Goal: Contribute content

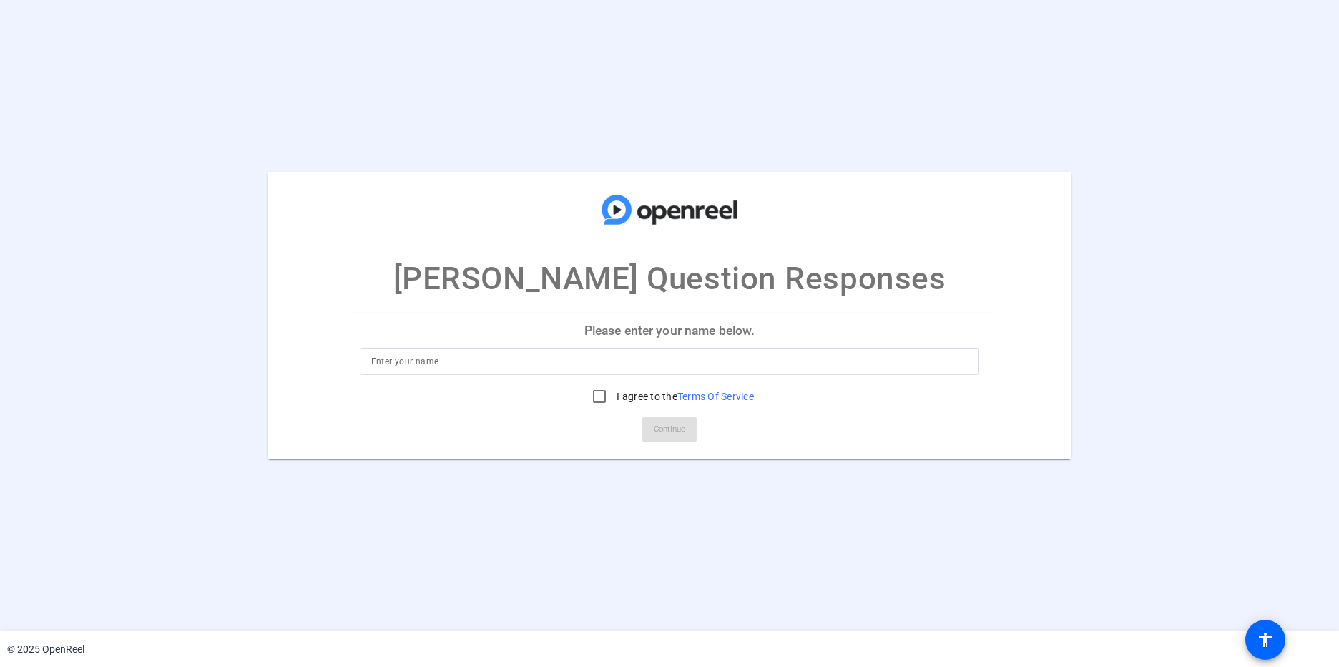
click at [644, 369] on input at bounding box center [669, 361] width 597 height 17
type input "[PERSON_NAME]"
click at [599, 397] on input "I agree to the Terms Of Service" at bounding box center [599, 396] width 29 height 29
checkbox input "true"
click at [669, 432] on span "Continue" at bounding box center [669, 428] width 31 height 21
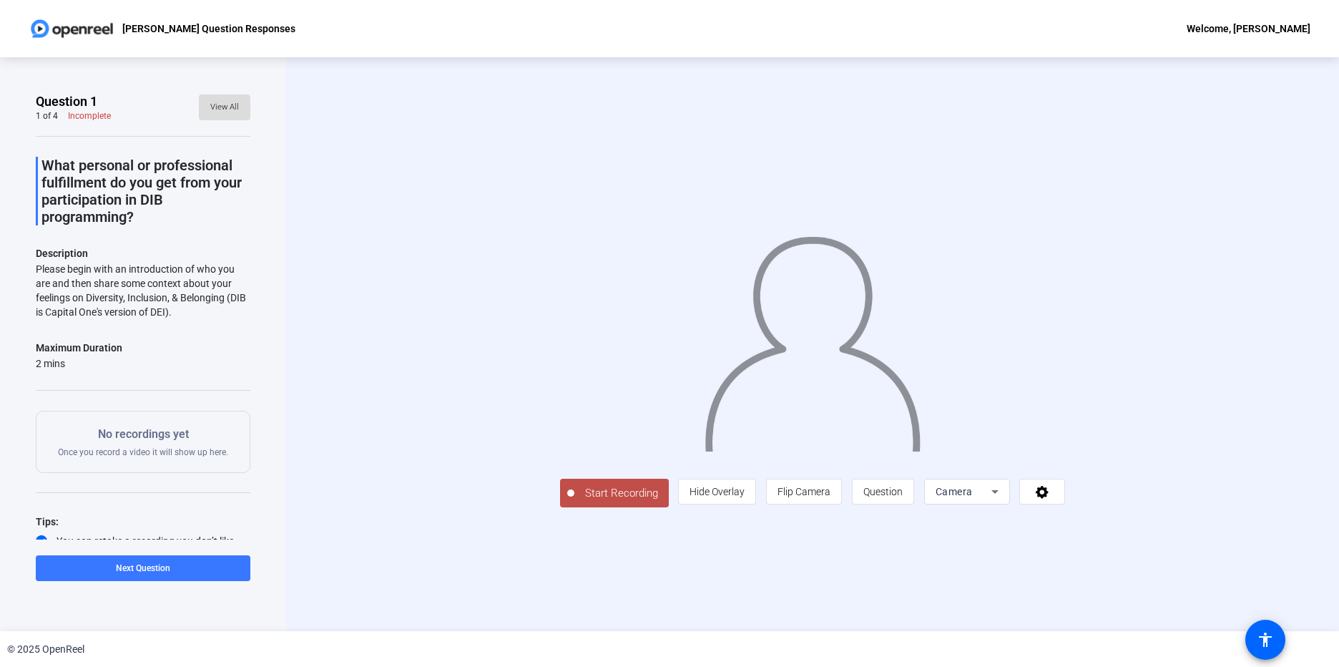
click at [213, 109] on span "View All" at bounding box center [224, 107] width 29 height 21
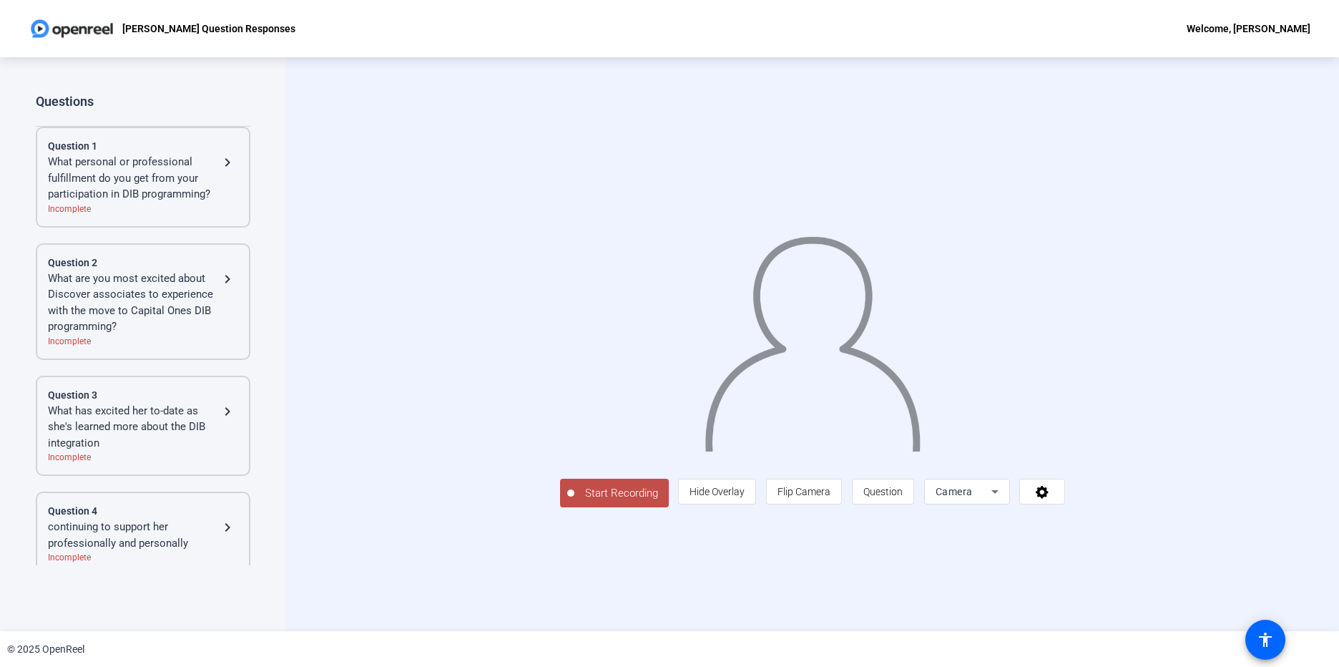
click at [144, 193] on div "What personal or professional fulfillment do you get from your participation in…" at bounding box center [133, 178] width 171 height 49
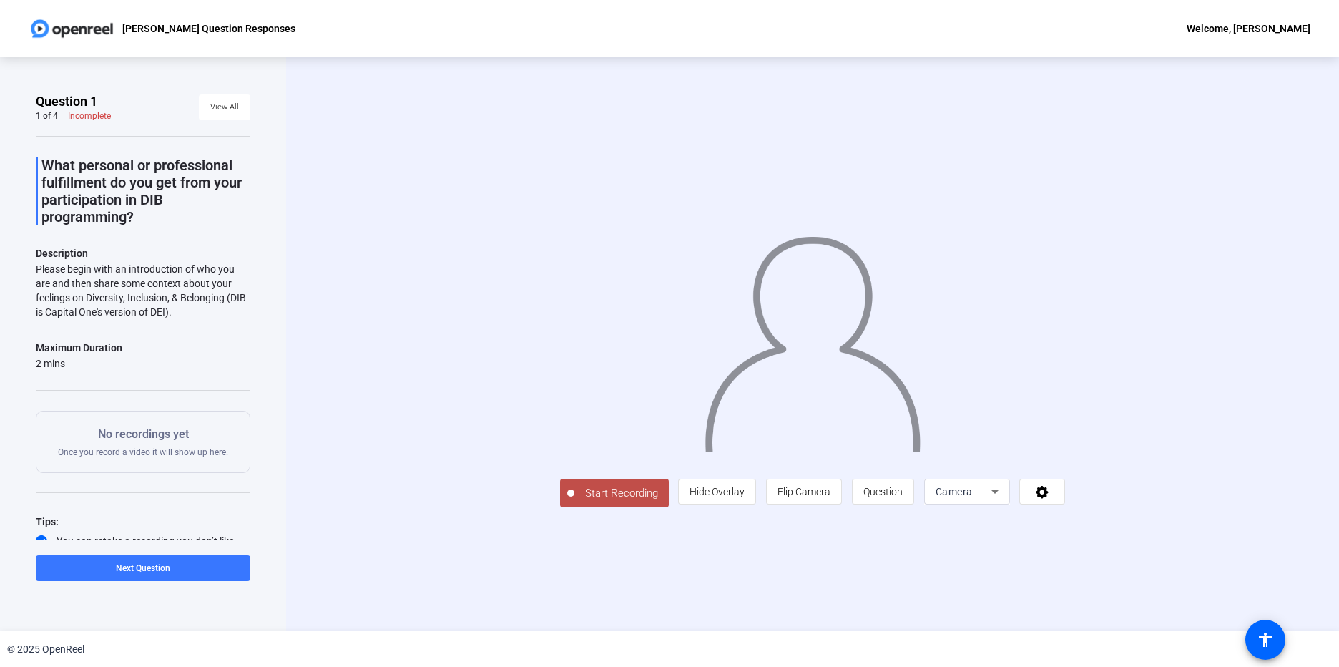
scroll to position [44, 0]
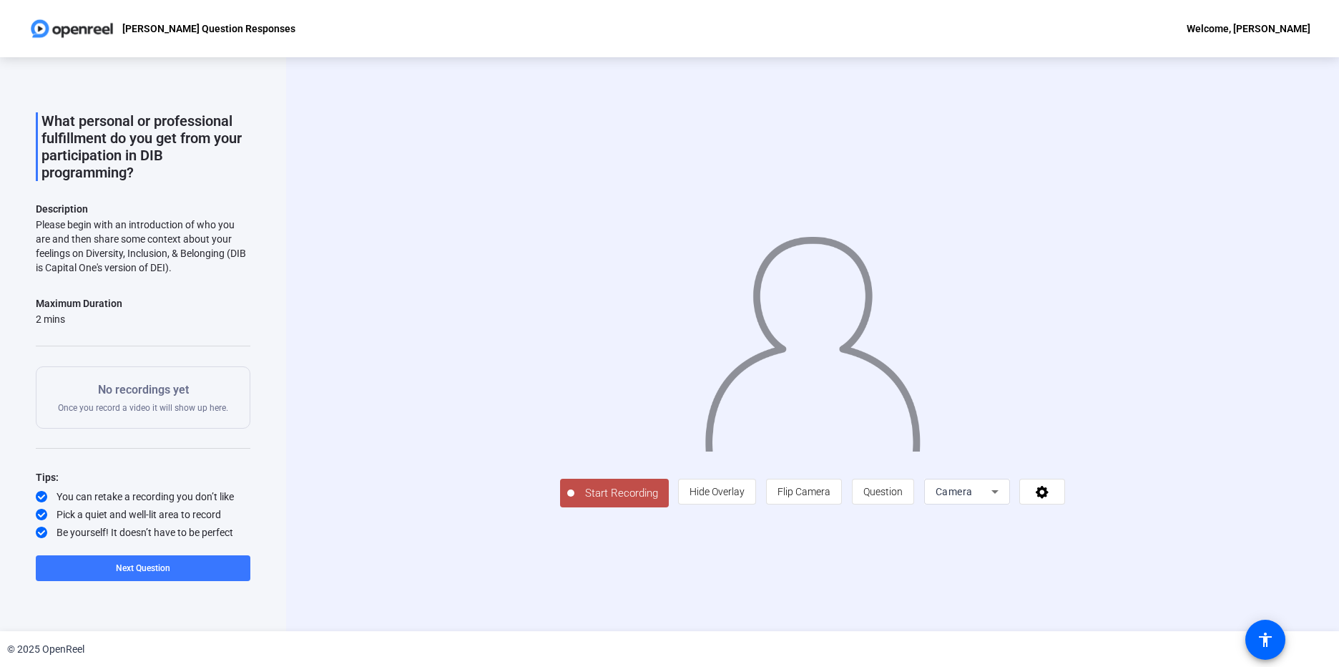
click at [480, 379] on div "Start Recording person Hide Overlay flip Flip Camera question_mark Question Cam…" at bounding box center [812, 344] width 895 height 326
click at [979, 498] on div "Camera" at bounding box center [963, 491] width 56 height 17
click at [784, 566] on div at bounding box center [669, 333] width 1339 height 667
click at [611, 493] on span "Start Recording" at bounding box center [621, 493] width 94 height 16
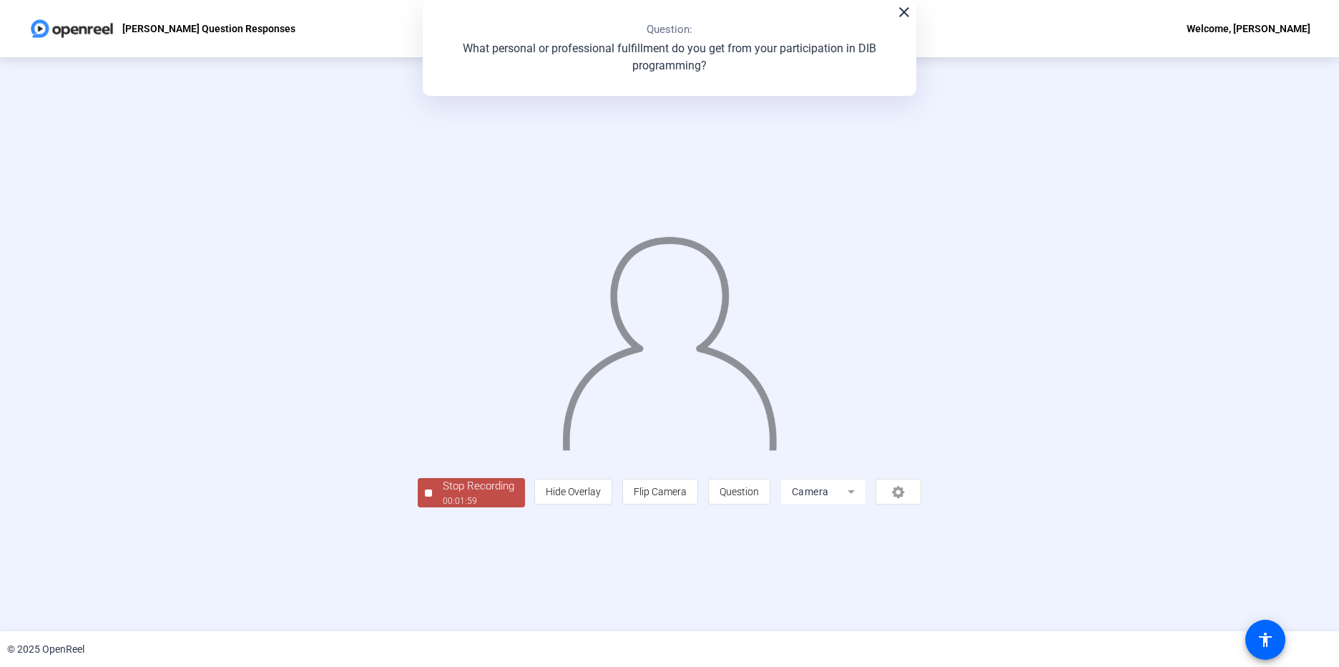
scroll to position [0, 0]
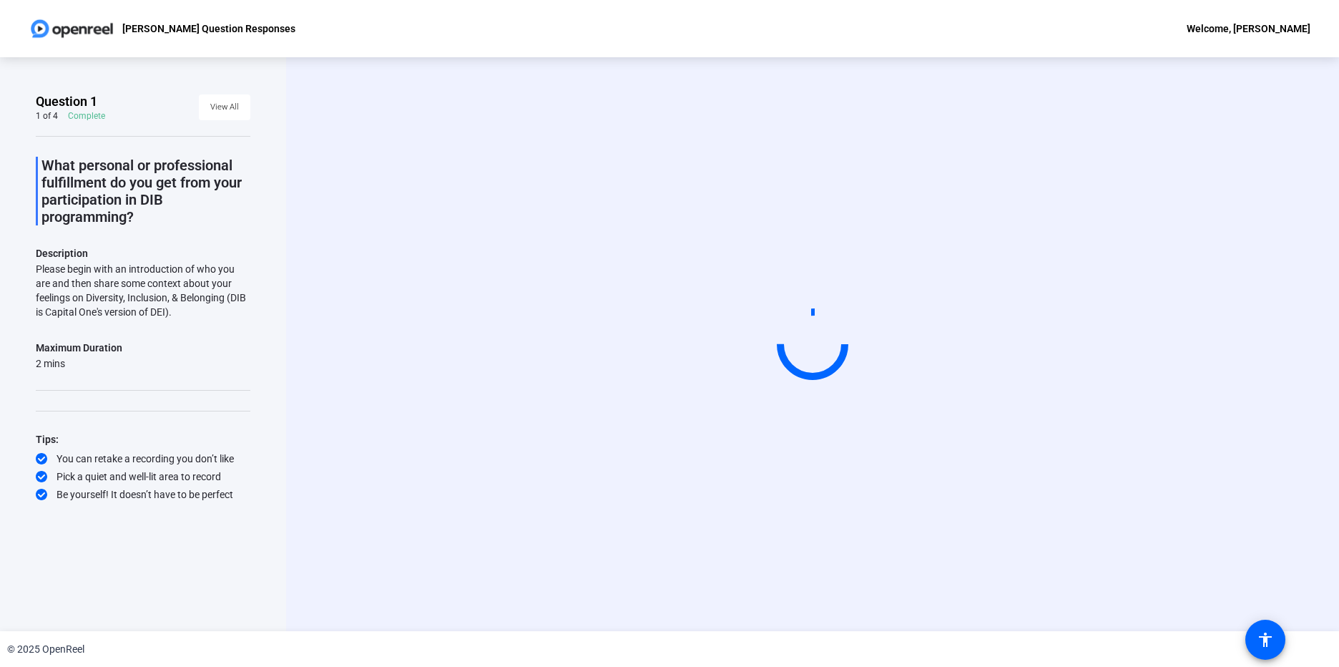
click at [806, 354] on circle at bounding box center [812, 344] width 70 height 70
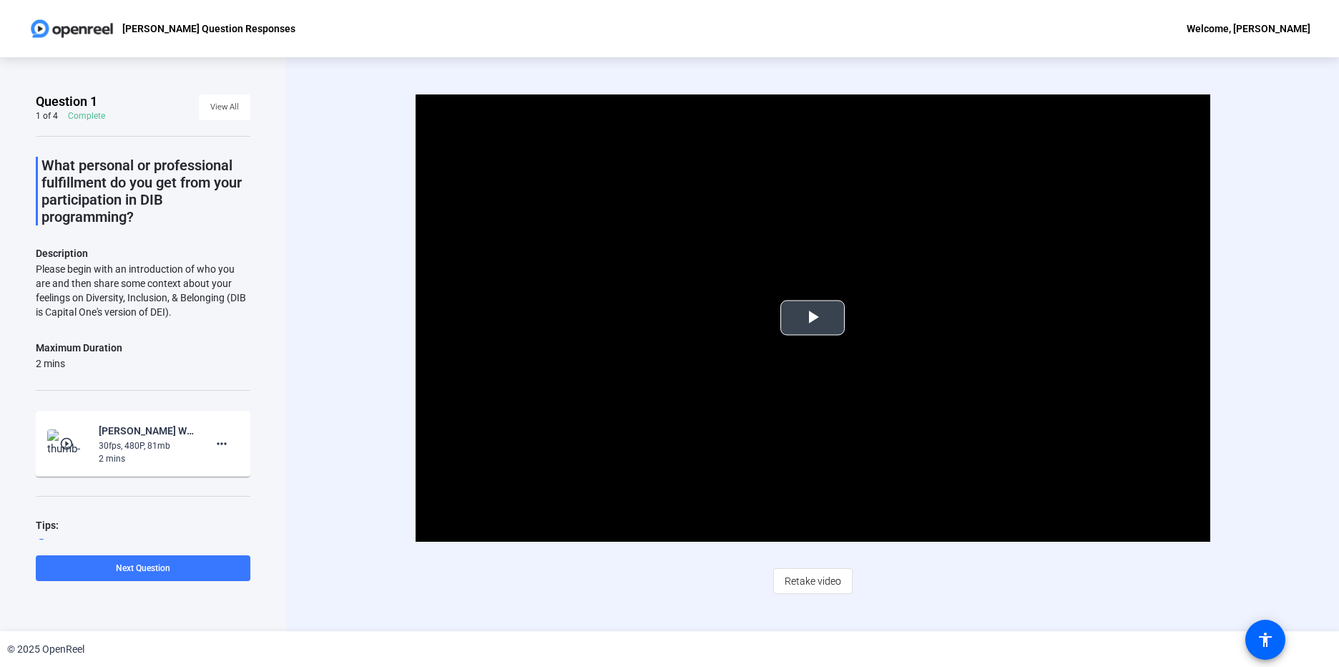
click at [812, 318] on span "Video Player" at bounding box center [812, 318] width 0 height 0
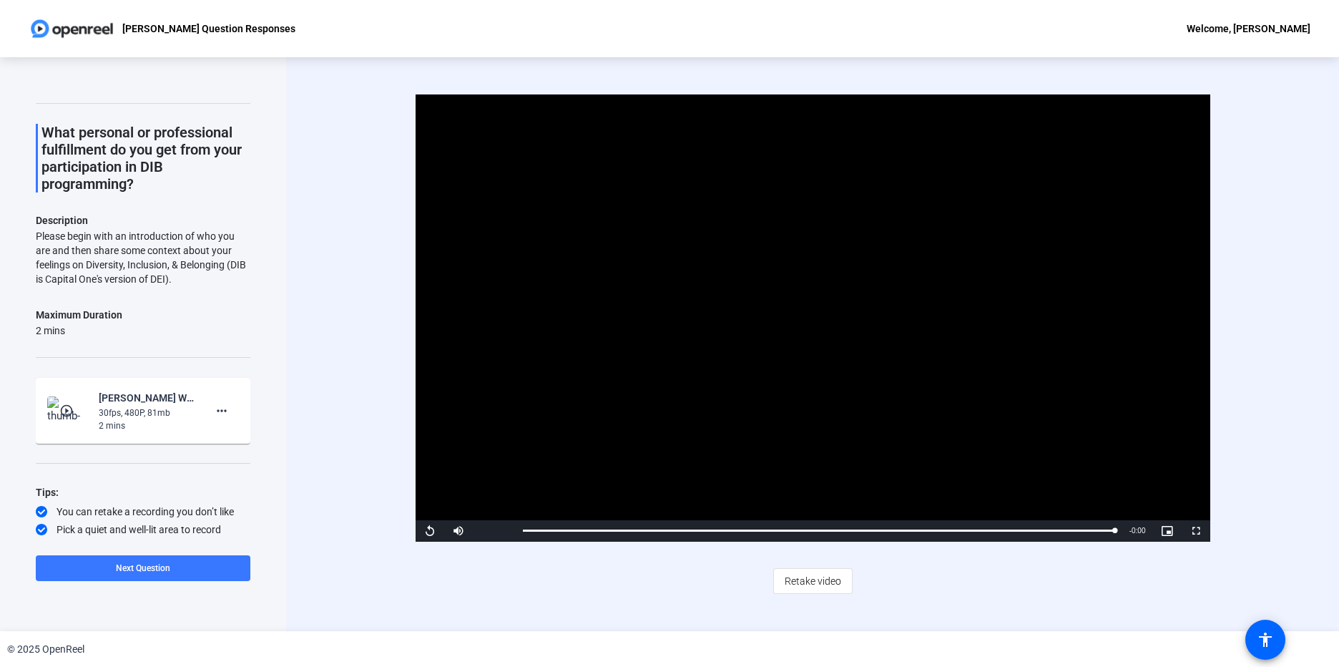
scroll to position [48, 0]
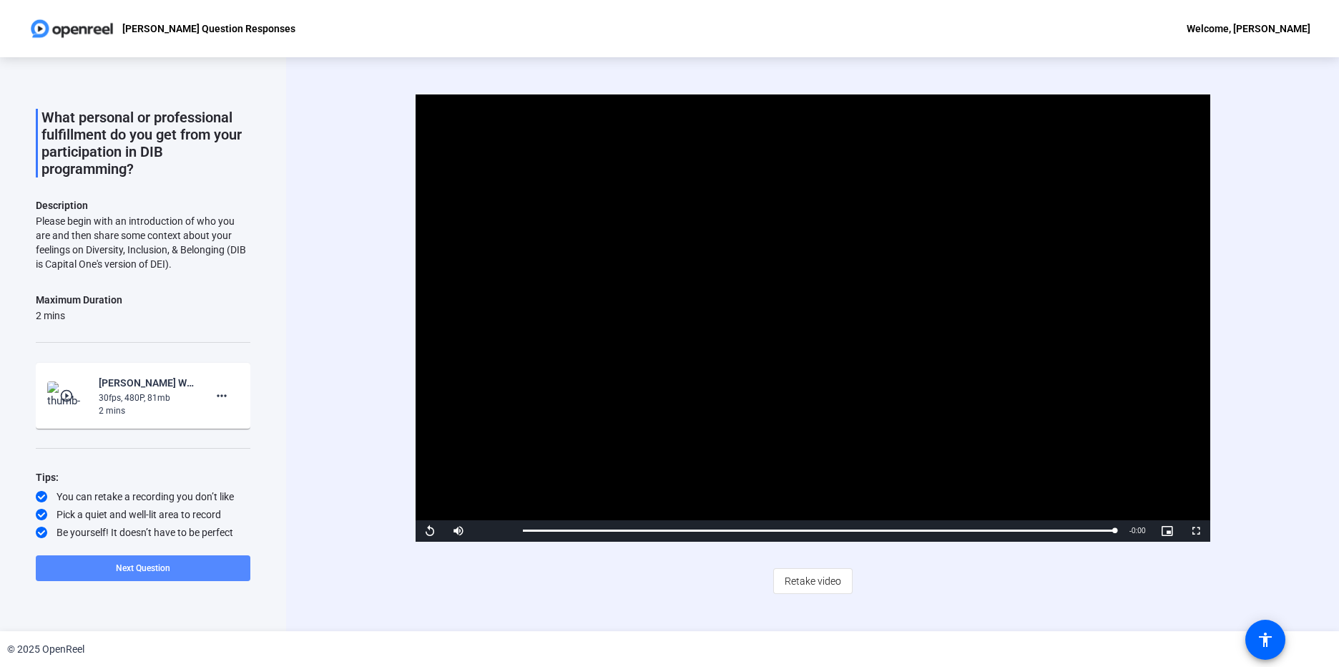
click at [139, 571] on span "Next Question" at bounding box center [143, 568] width 54 height 10
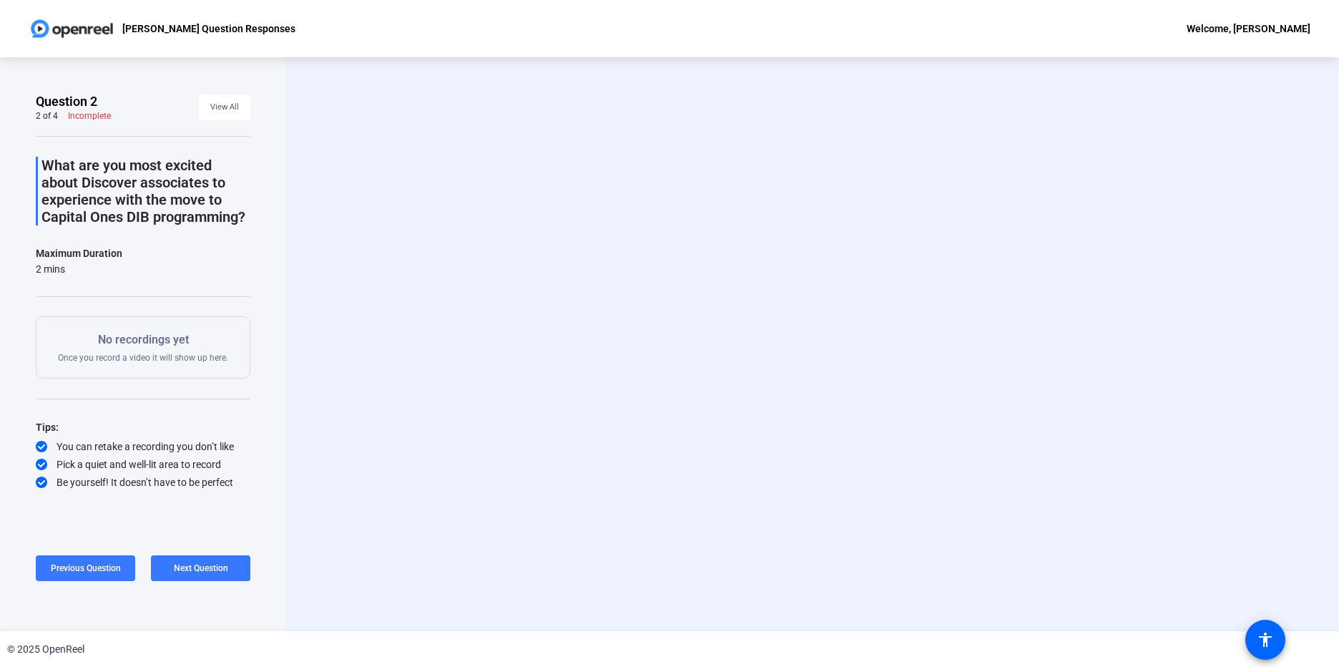
scroll to position [0, 0]
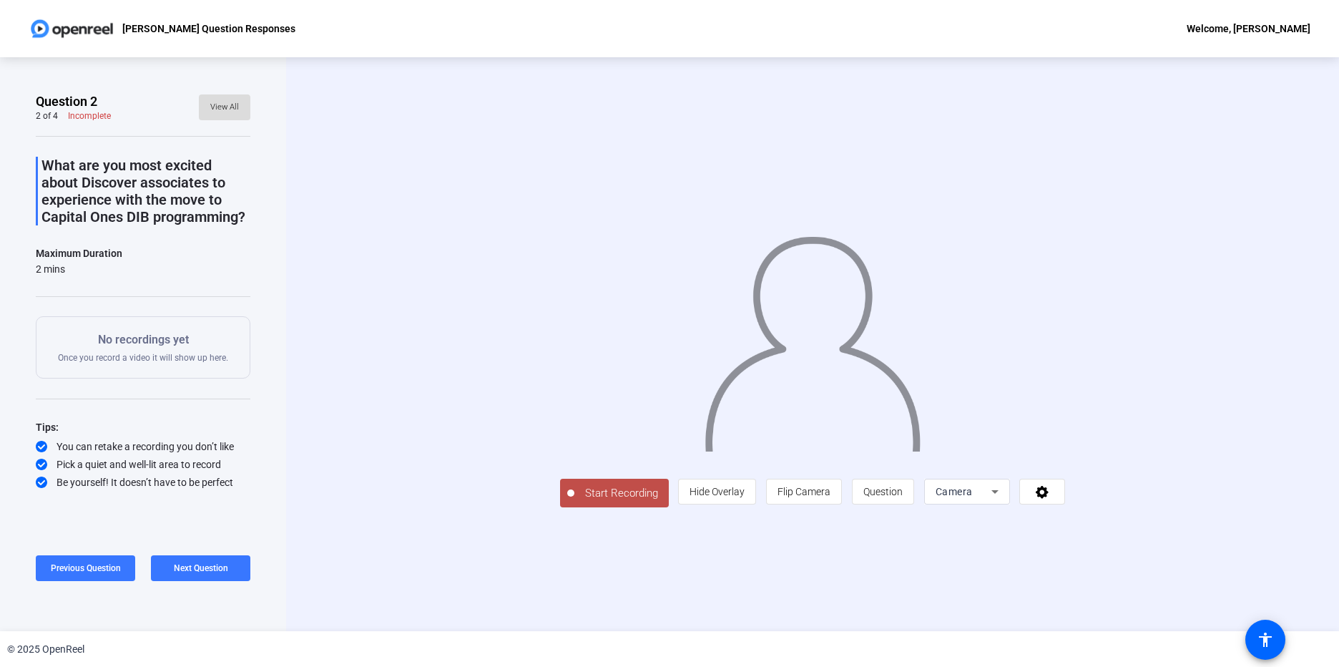
click at [222, 112] on span "View All" at bounding box center [224, 107] width 29 height 21
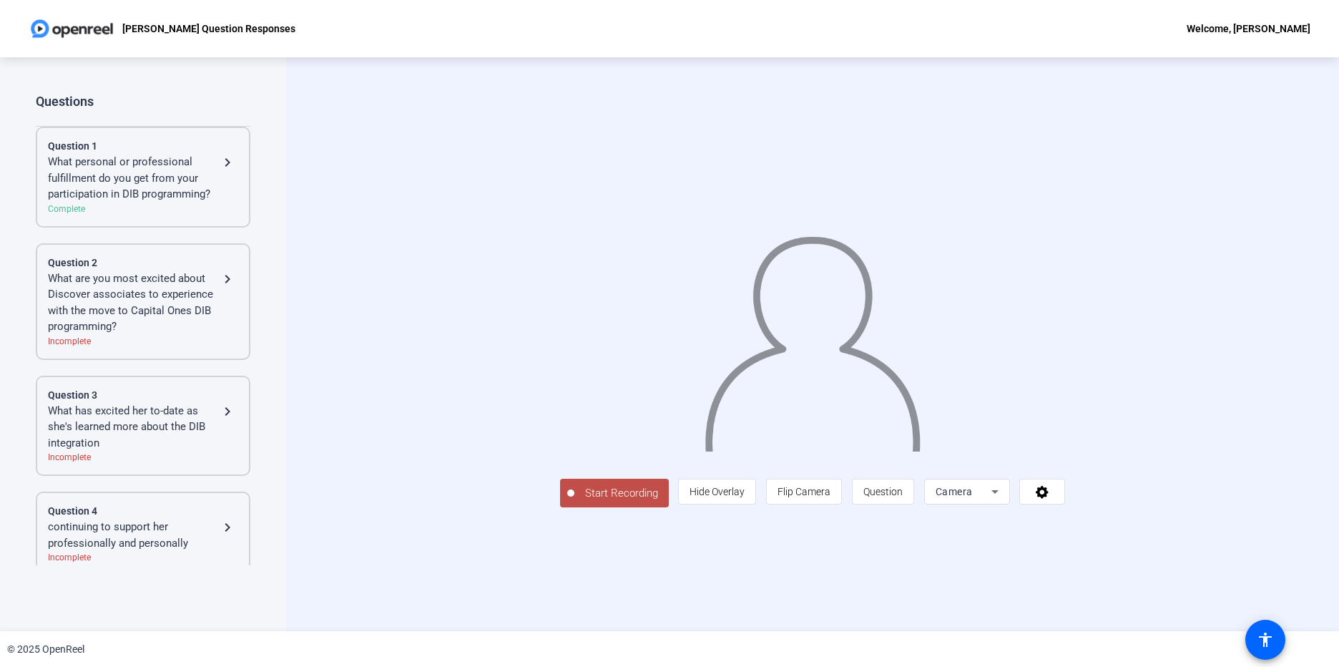
click at [129, 304] on div "What are you most excited about Discover associates to experience with the move…" at bounding box center [133, 302] width 171 height 64
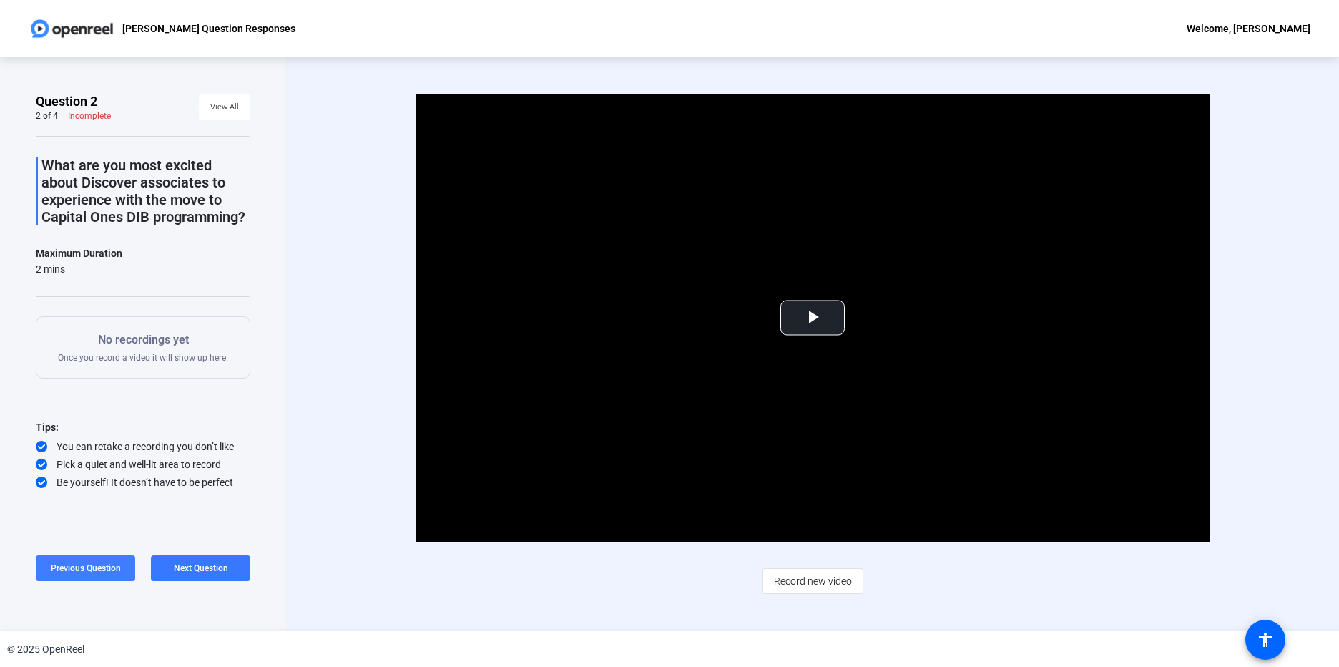
click at [82, 566] on span "Previous Question" at bounding box center [86, 568] width 70 height 10
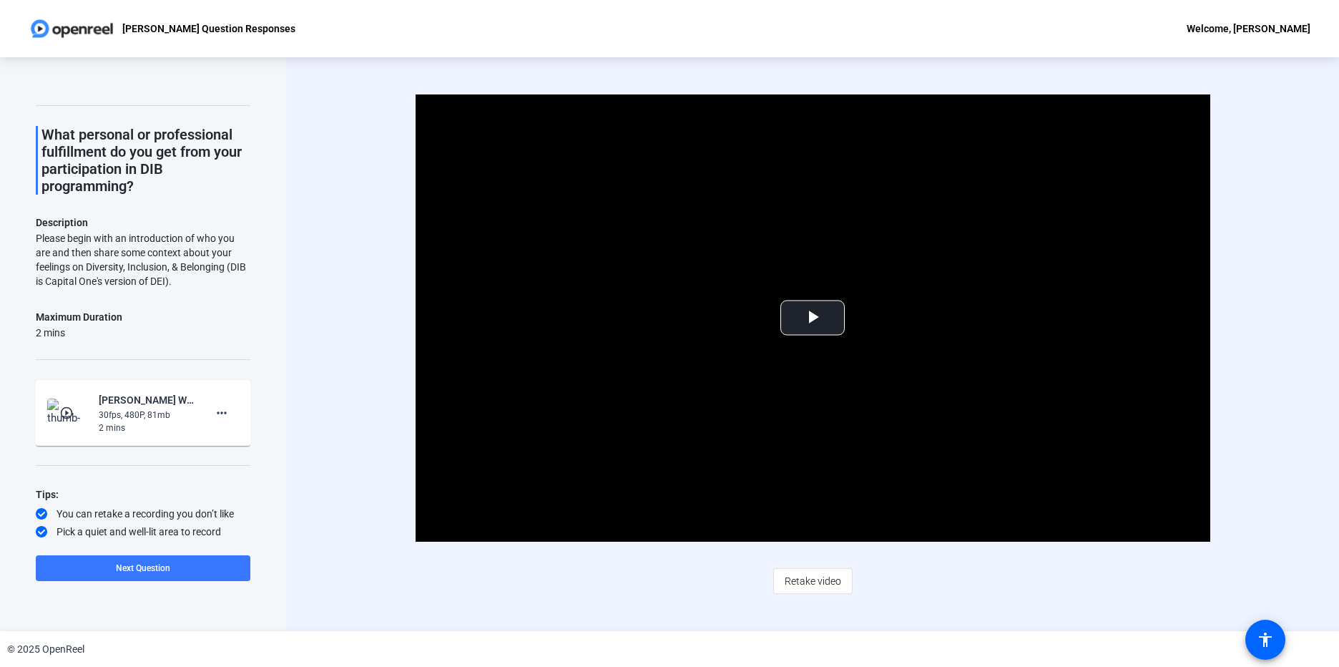
scroll to position [48, 0]
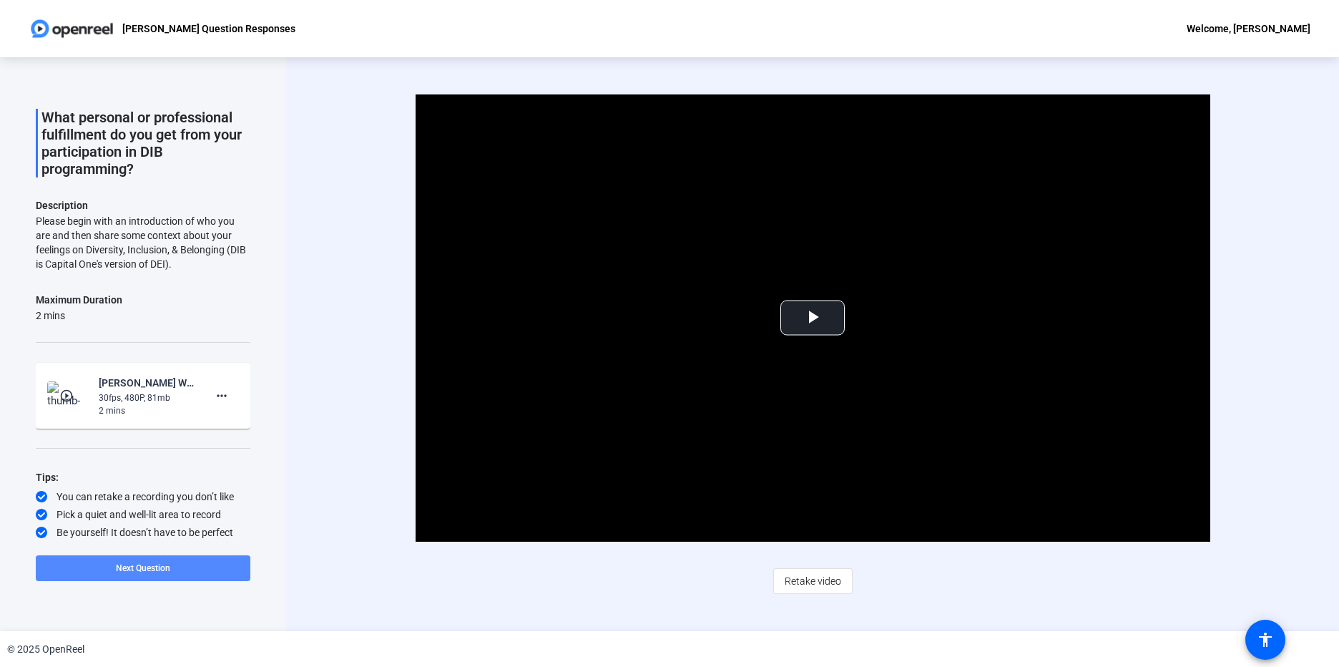
click at [145, 559] on span at bounding box center [143, 568] width 215 height 34
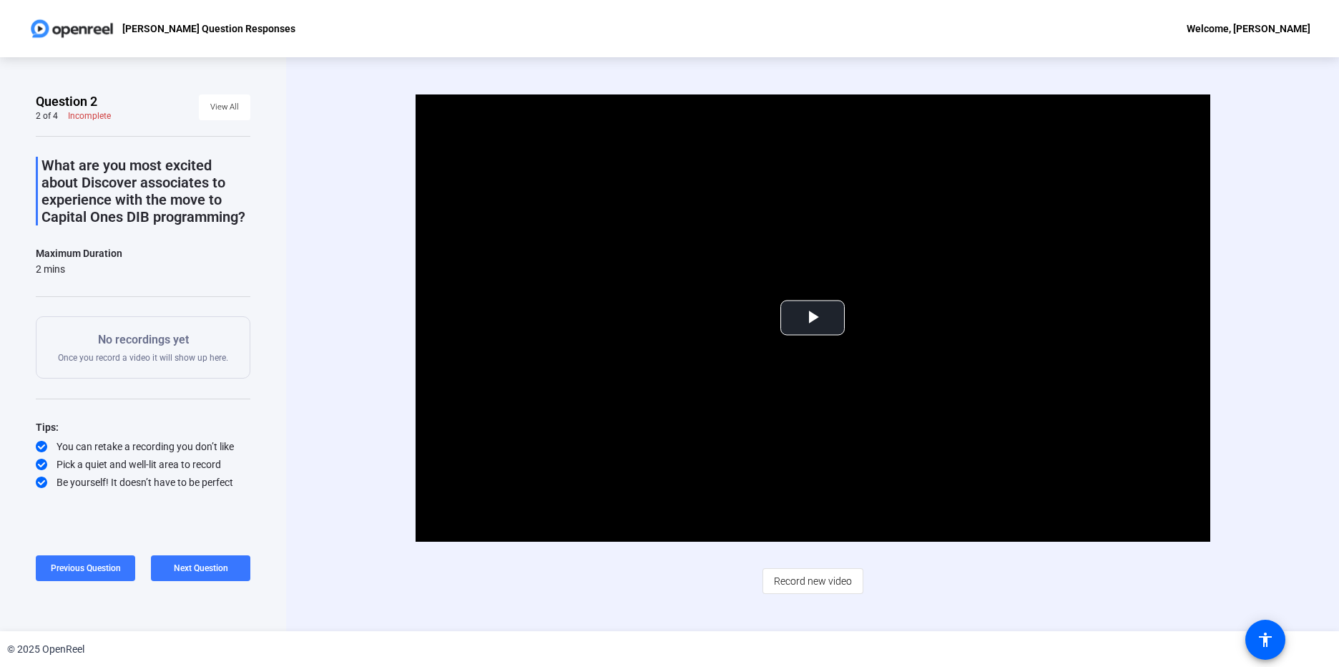
click at [101, 341] on p "No recordings yet" at bounding box center [143, 339] width 170 height 17
click at [802, 579] on span "Record new video" at bounding box center [813, 580] width 78 height 27
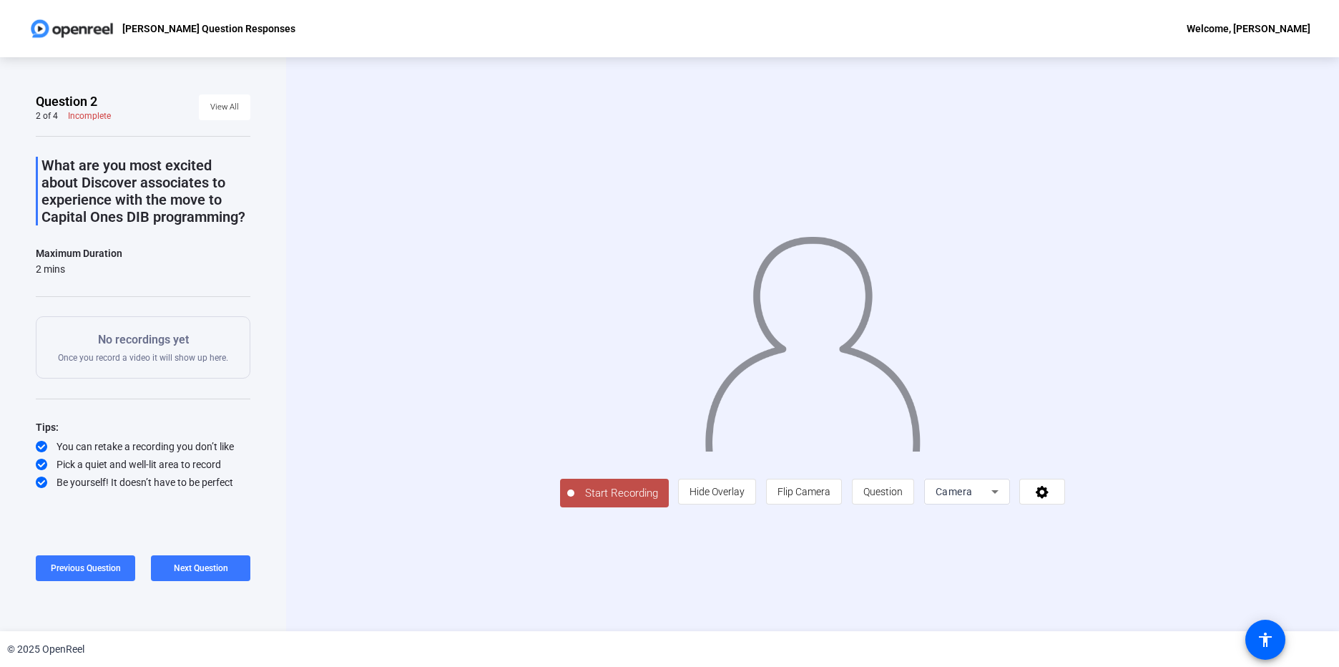
click at [574, 501] on span "Start Recording" at bounding box center [621, 493] width 94 height 16
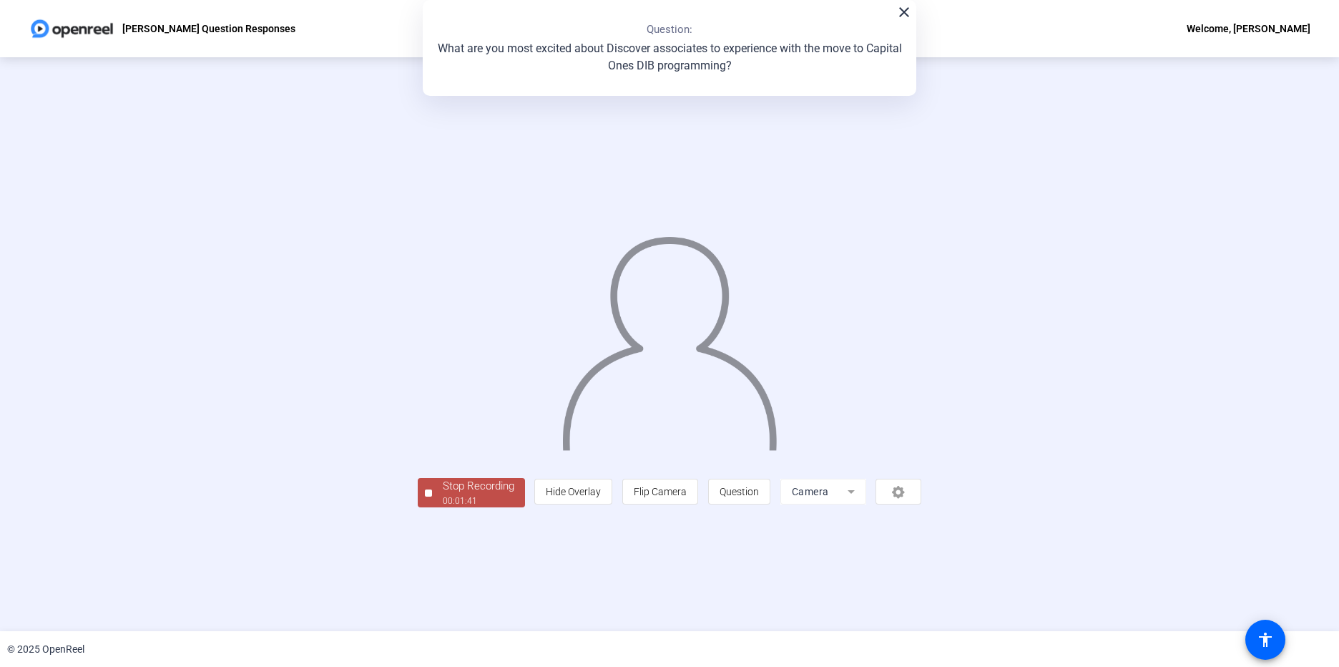
click at [443, 494] on div "Stop Recording" at bounding box center [479, 486] width 72 height 16
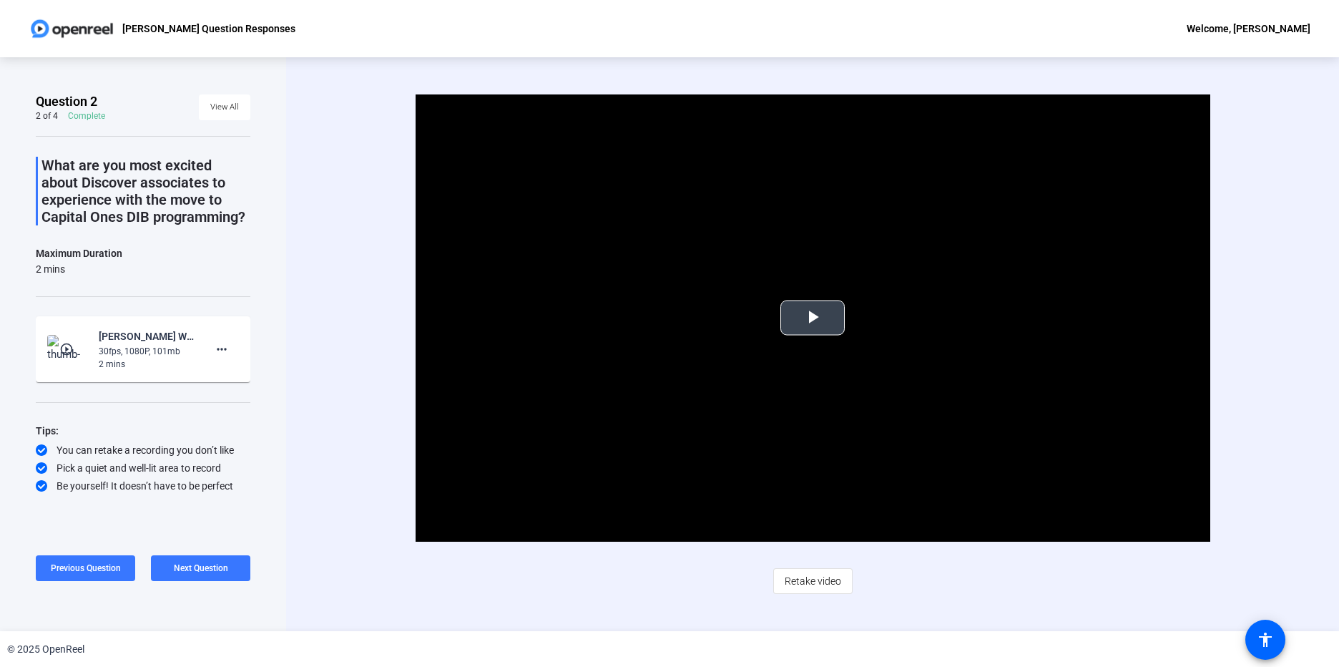
click at [812, 318] on span "Video Player" at bounding box center [812, 318] width 0 height 0
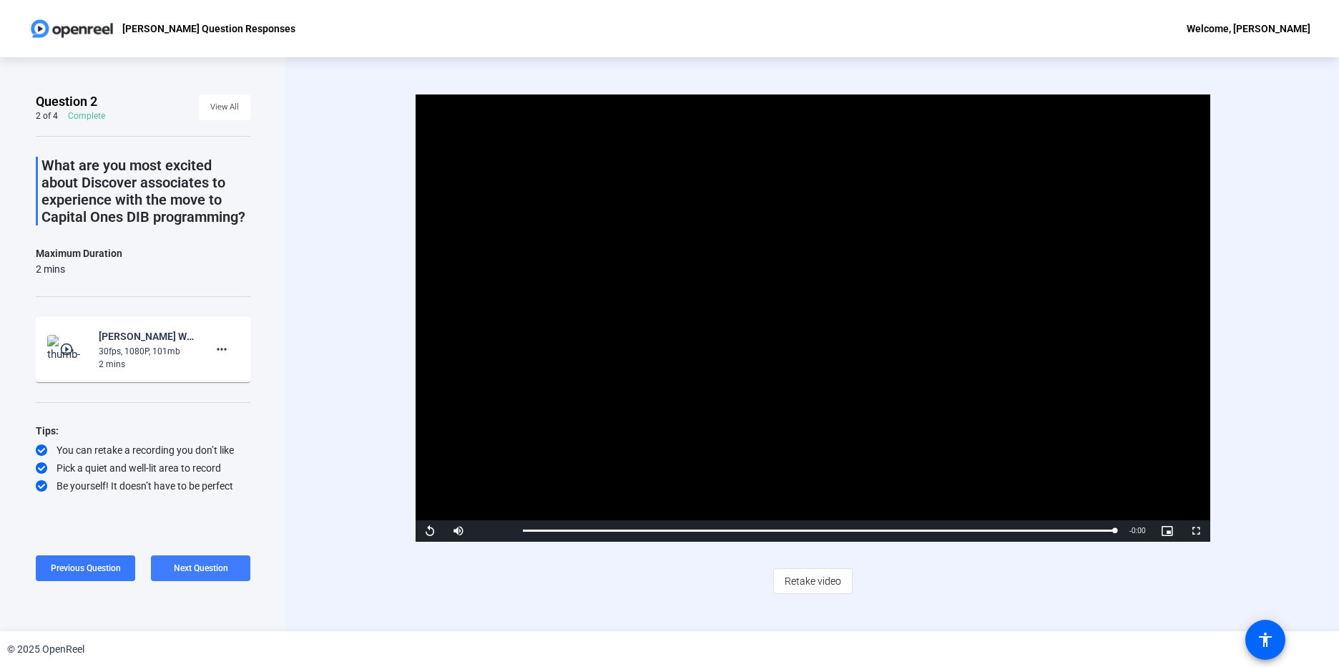
click at [203, 568] on span "Next Question" at bounding box center [201, 568] width 54 height 10
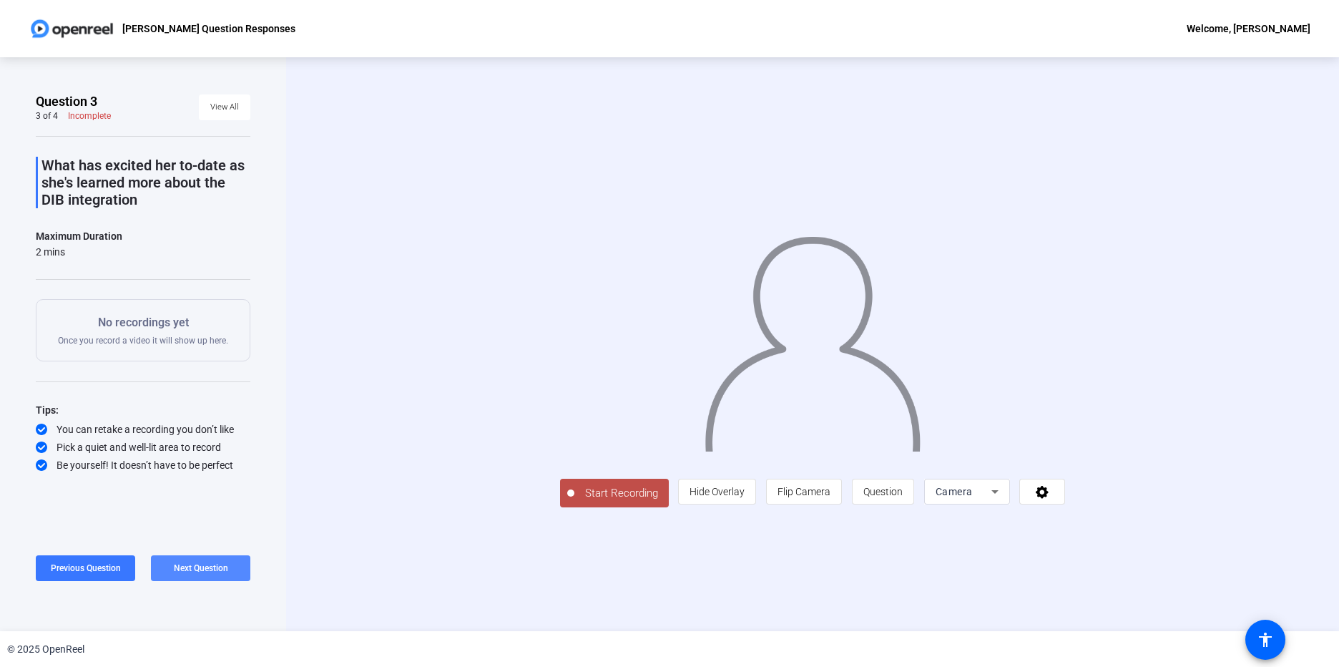
click at [197, 561] on span at bounding box center [200, 568] width 99 height 34
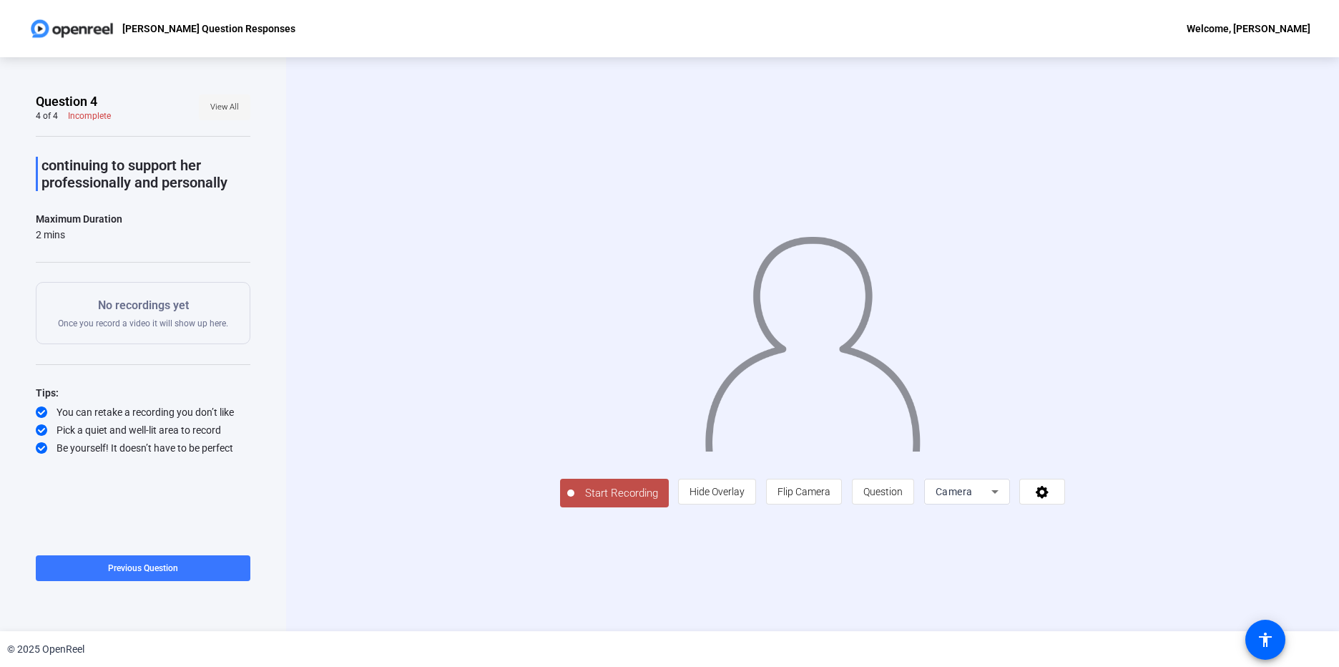
click at [217, 112] on span "View All" at bounding box center [224, 107] width 29 height 21
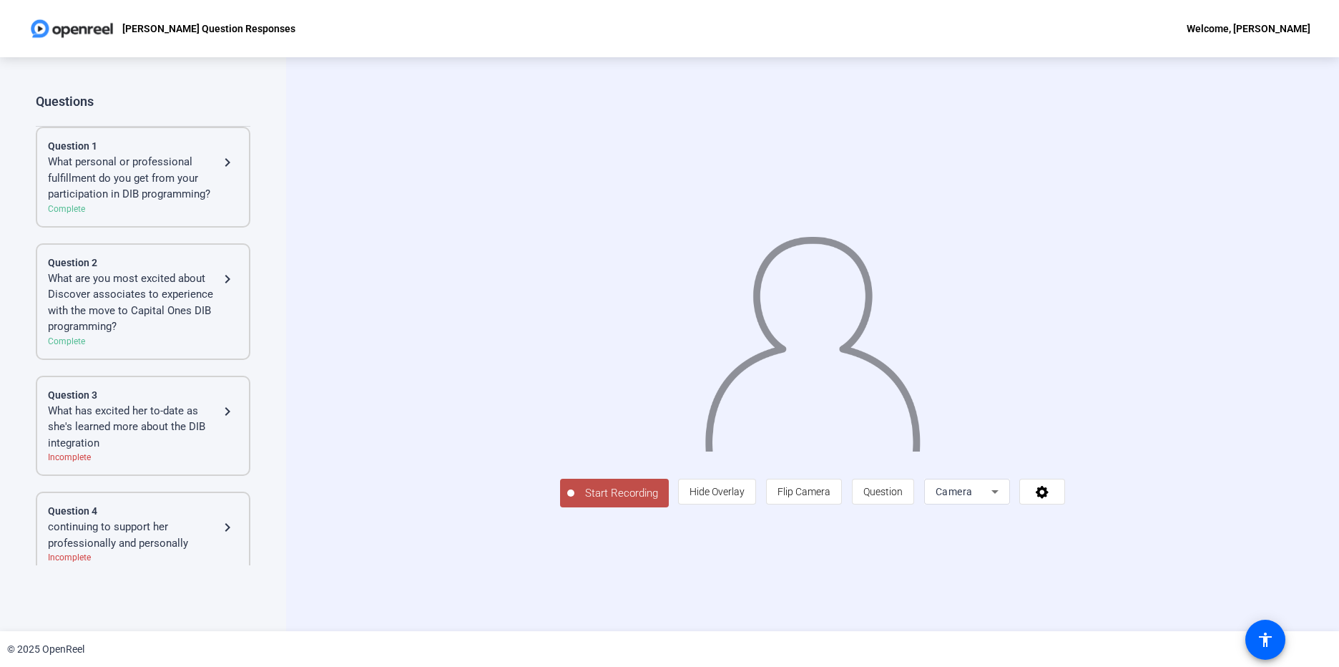
click at [76, 156] on div "What personal or professional fulfillment do you get from your participation in…" at bounding box center [133, 178] width 171 height 49
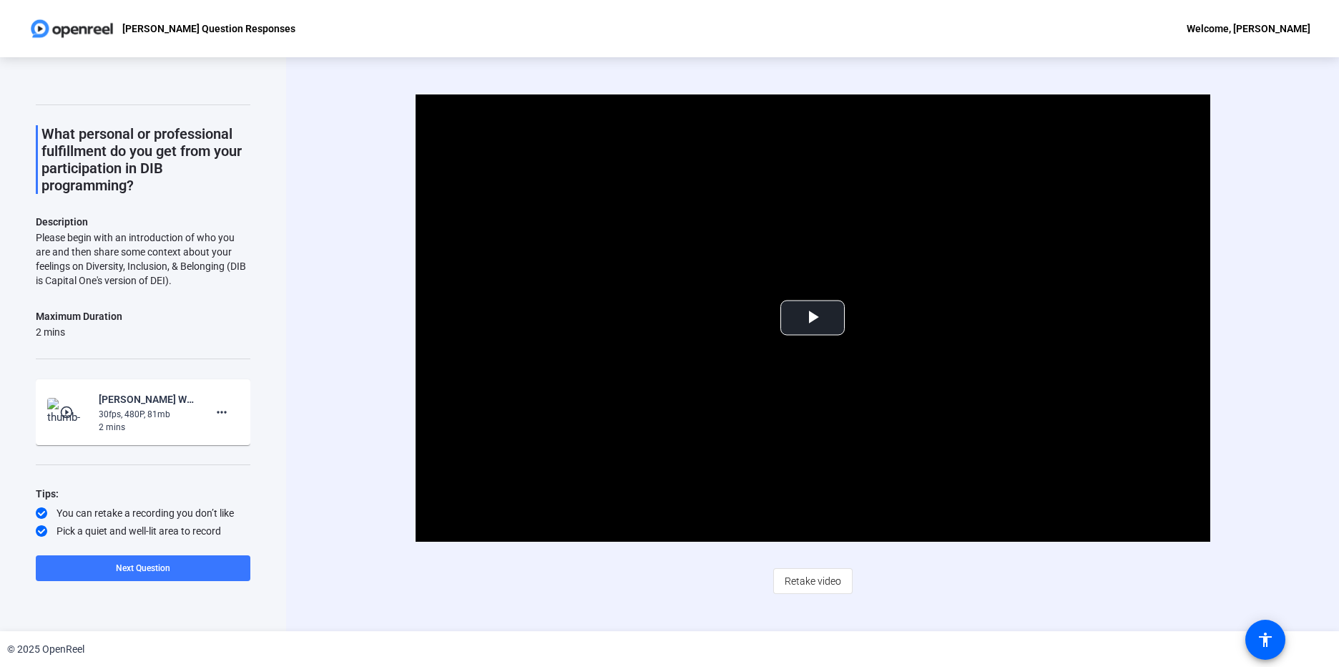
scroll to position [48, 0]
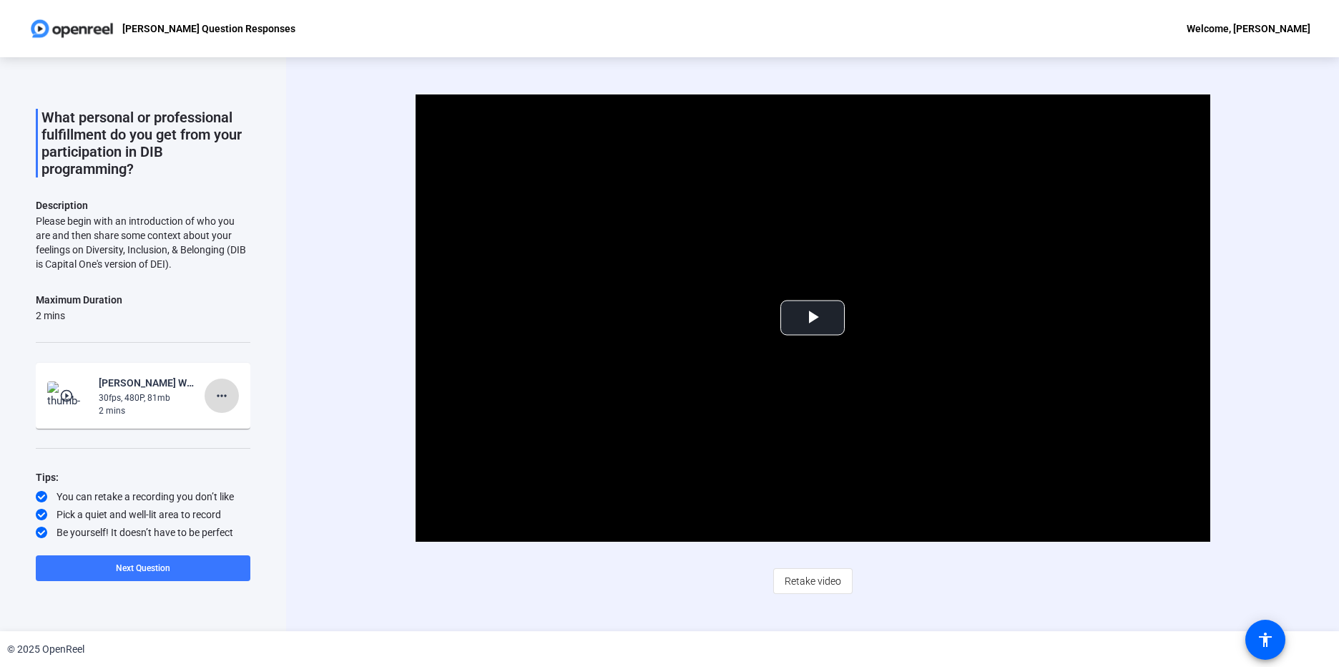
click at [213, 400] on mat-icon "more_horiz" at bounding box center [221, 395] width 17 height 17
click at [157, 568] on div at bounding box center [669, 333] width 1339 height 667
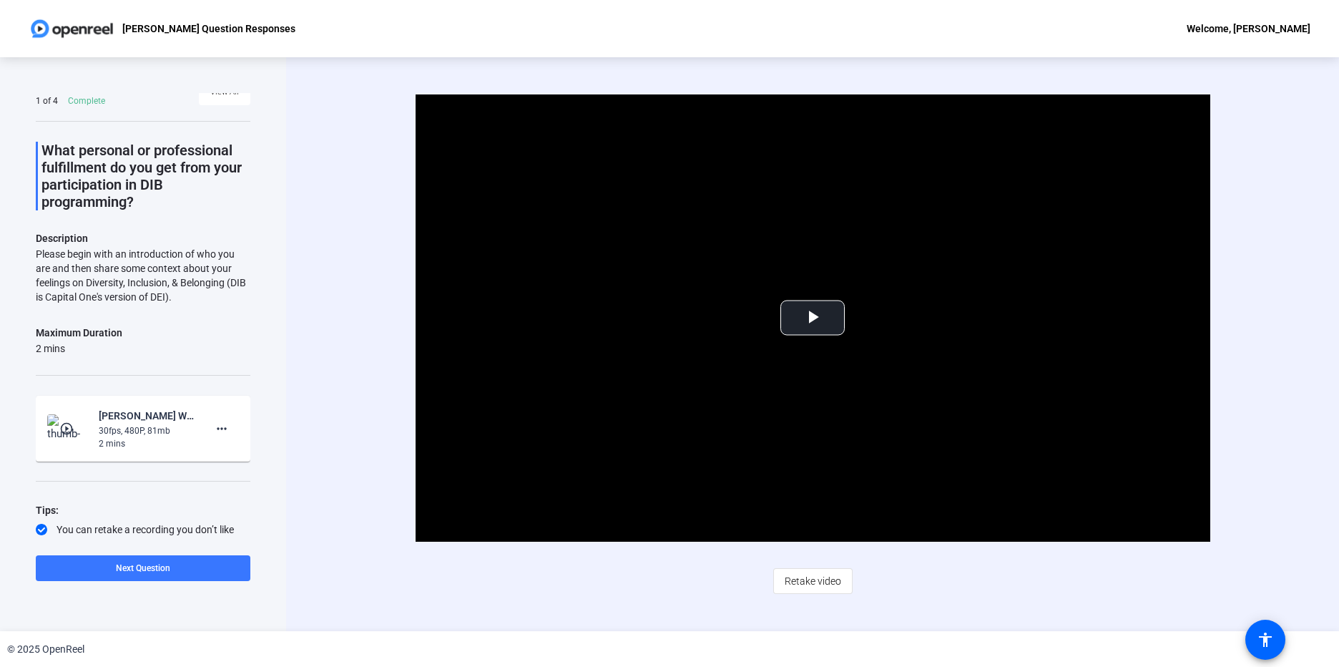
scroll to position [0, 0]
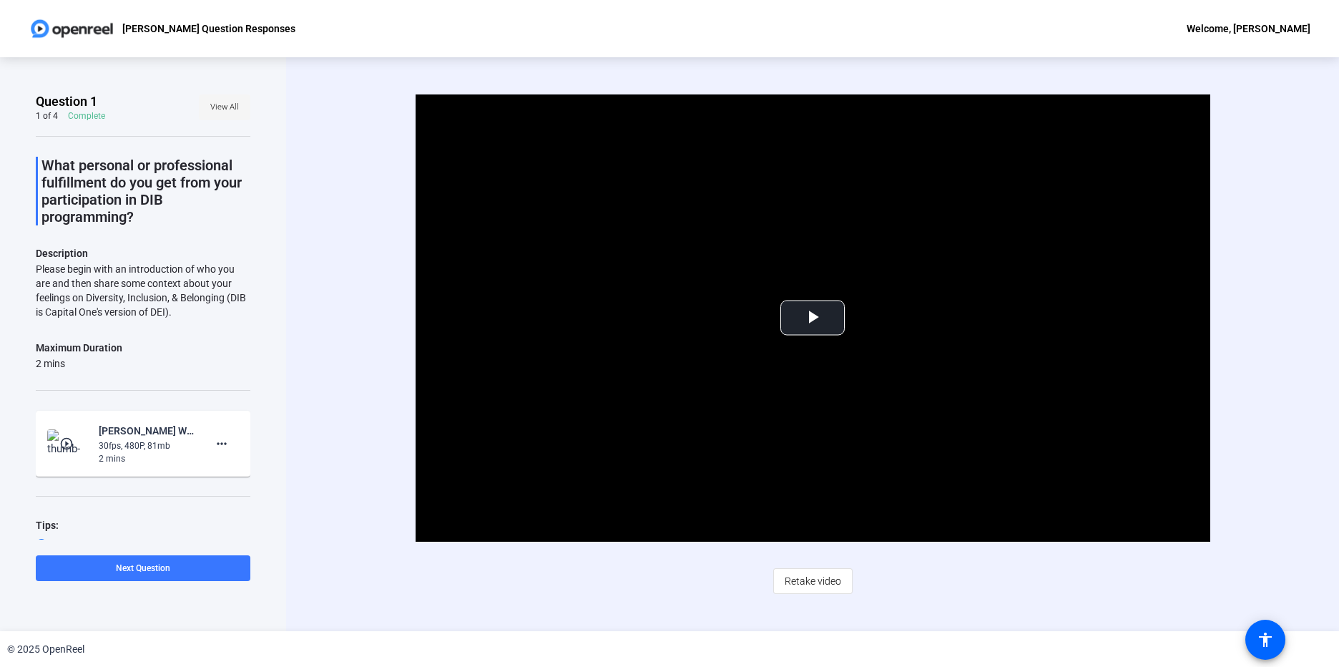
click at [226, 108] on span "View All" at bounding box center [224, 107] width 29 height 21
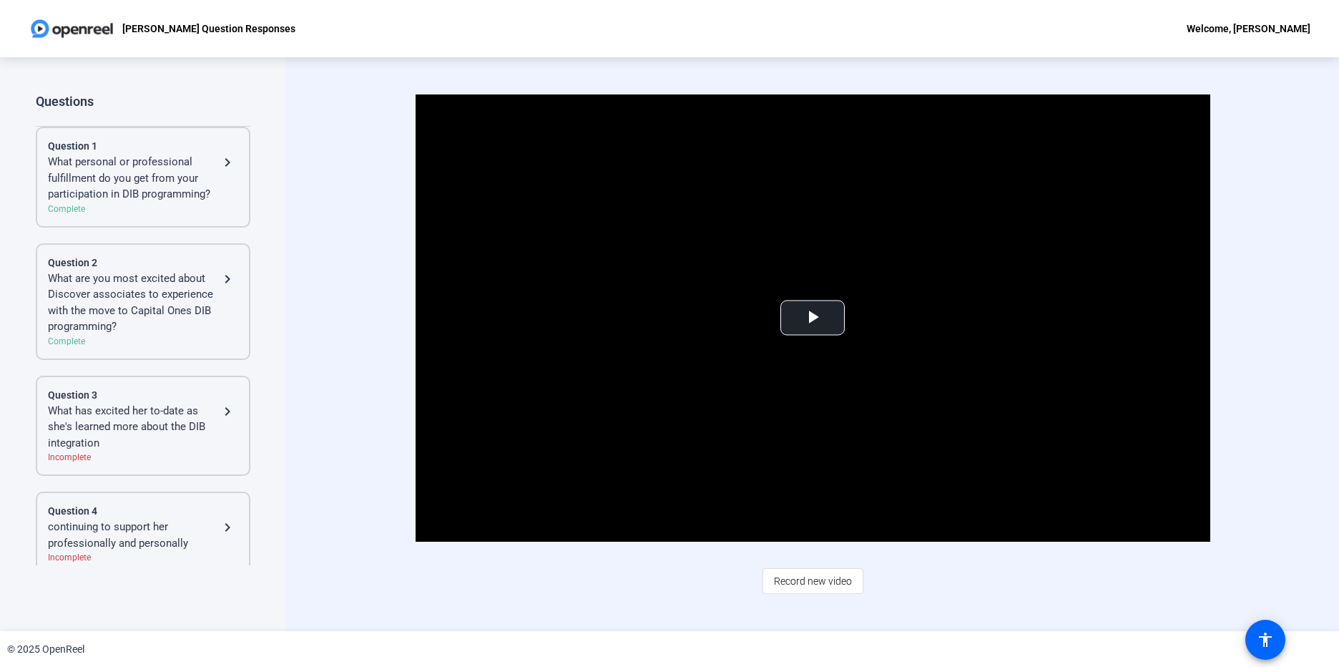
click at [114, 300] on div "What are you most excited about Discover associates to experience with the move…" at bounding box center [133, 302] width 171 height 64
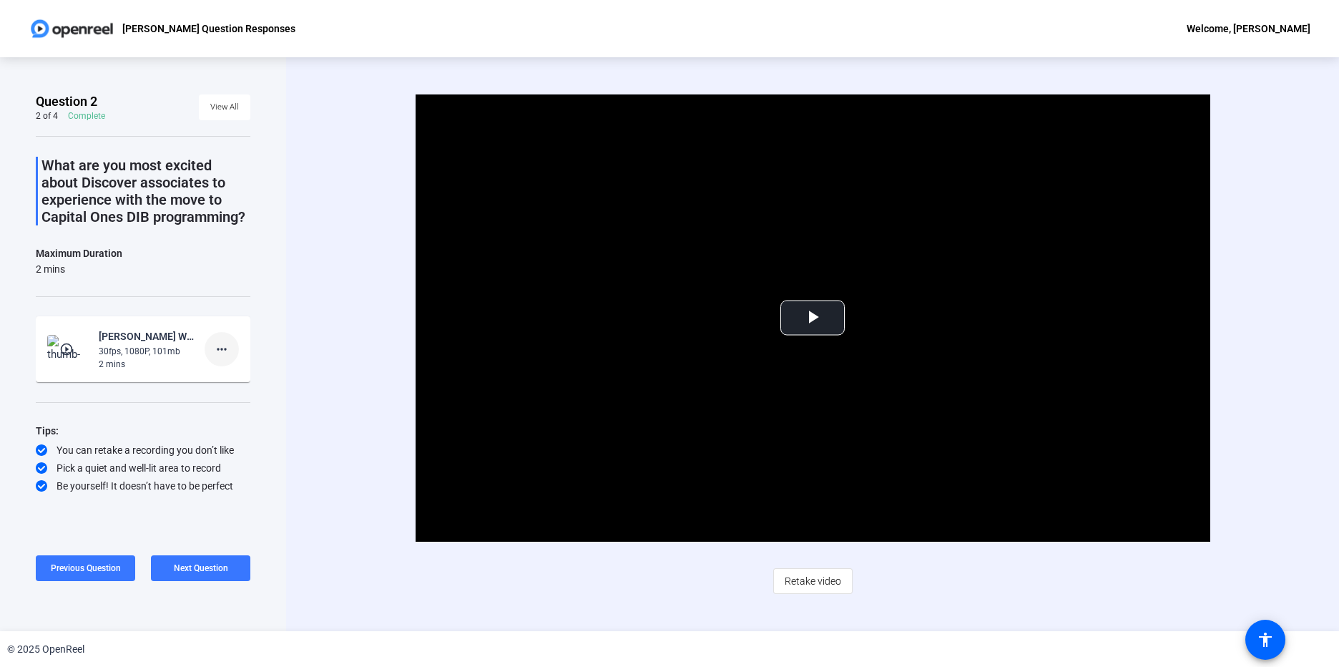
click at [222, 348] on mat-icon "more_horiz" at bounding box center [221, 348] width 17 height 17
click at [327, 551] on div at bounding box center [669, 333] width 1339 height 667
click at [1257, 28] on div "Welcome, Tracy Hedrick" at bounding box center [1249, 28] width 124 height 17
click at [1330, 252] on div at bounding box center [669, 333] width 1339 height 667
drag, startPoint x: 152, startPoint y: 370, endPoint x: 341, endPoint y: 287, distance: 206.5
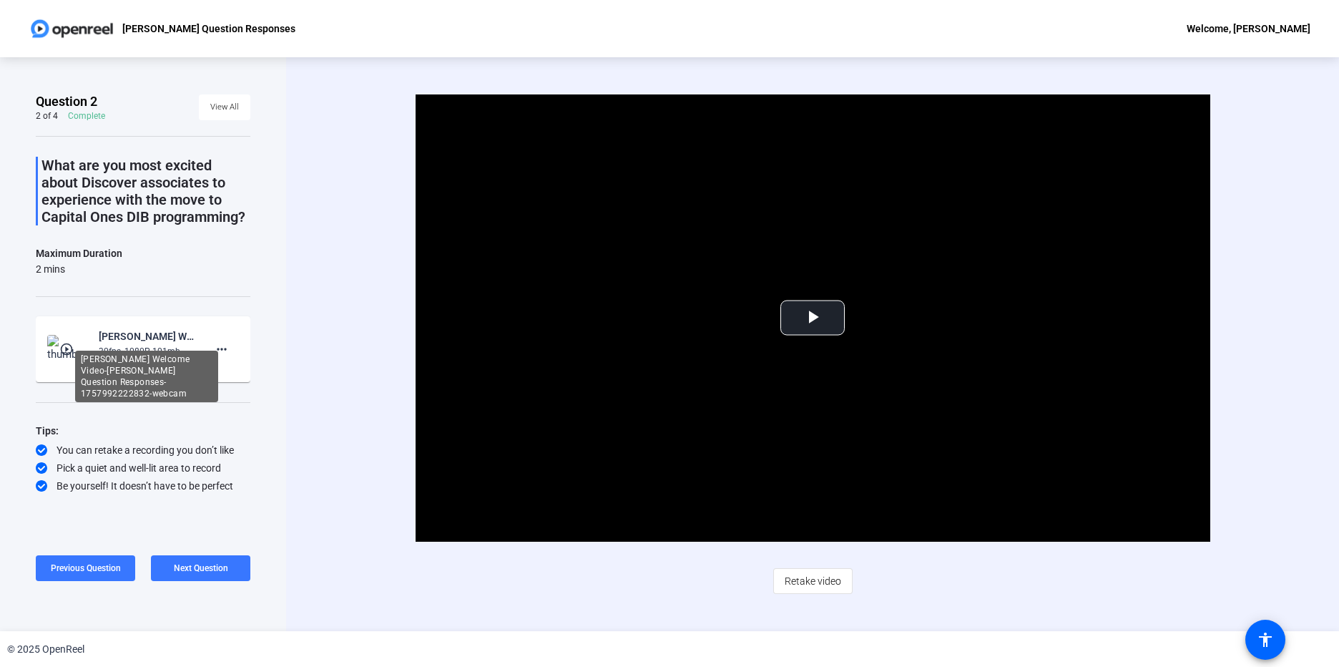
click at [341, 286] on div "Video Player is loading. Play Video Play Mute Current Time 0:00 / Duration 1:42…" at bounding box center [812, 344] width 1053 height 574
click at [1262, 636] on mat-icon "accessibility" at bounding box center [1265, 639] width 17 height 17
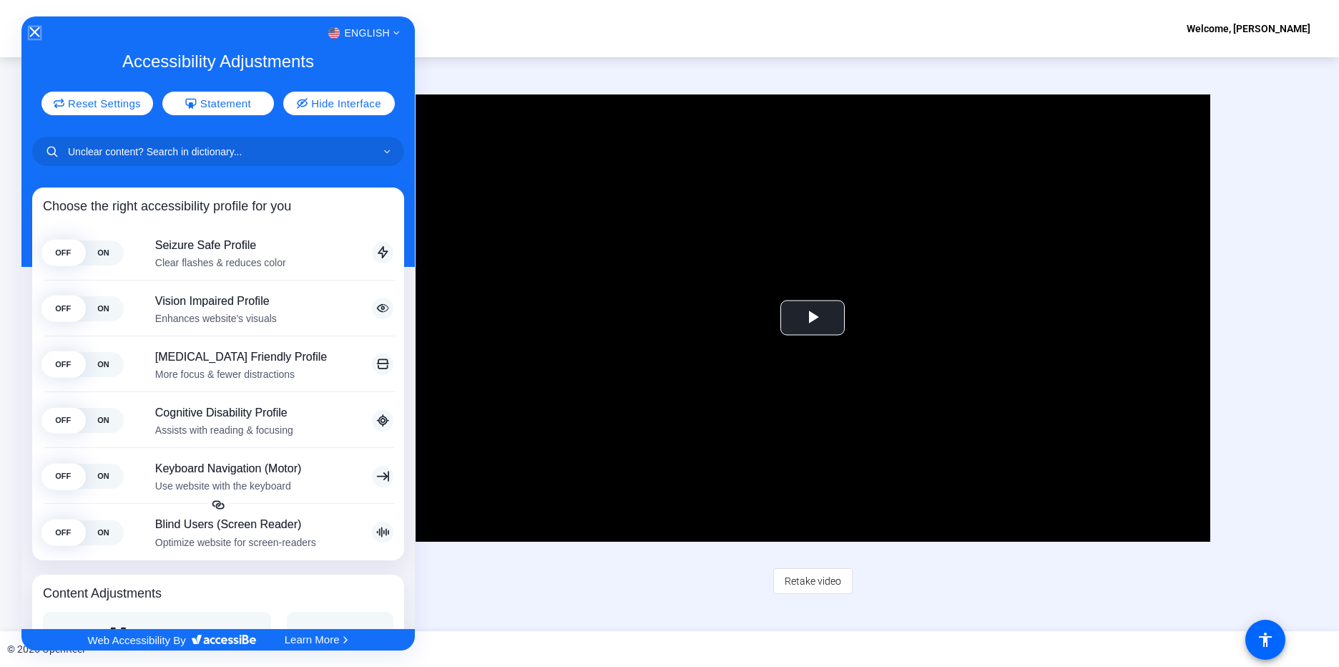
click at [36, 31] on icon "Close Accessibility Interface" at bounding box center [35, 32] width 10 height 10
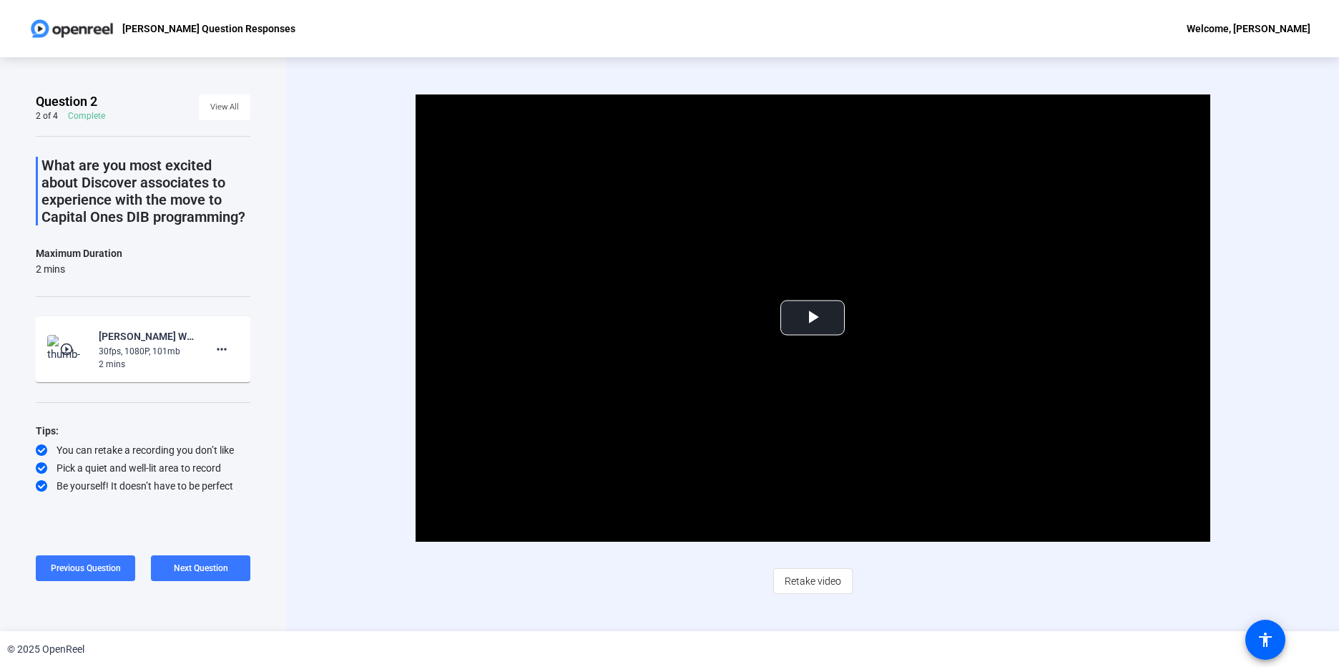
click at [1253, 29] on div "Welcome, Tracy Hedrick" at bounding box center [1249, 28] width 124 height 17
